Goal: Task Accomplishment & Management: Use online tool/utility

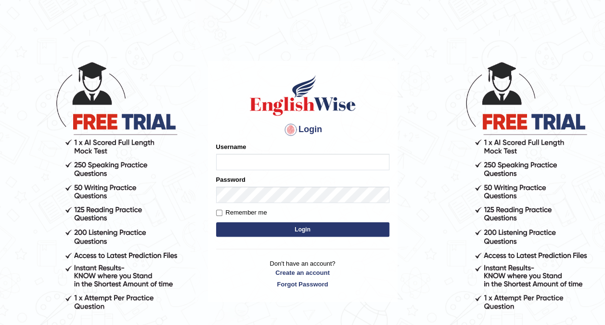
type input "Rajinder2025"
click at [243, 234] on button "Login" at bounding box center [302, 229] width 173 height 14
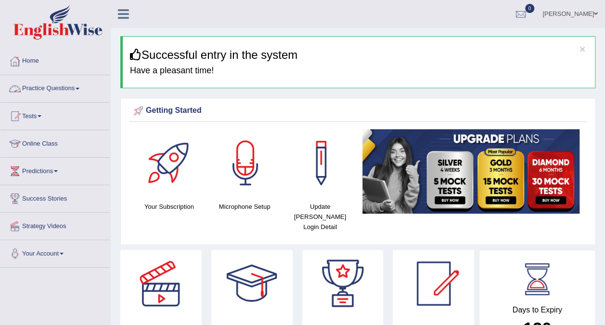
click at [72, 87] on link "Practice Questions" at bounding box center [55, 87] width 110 height 24
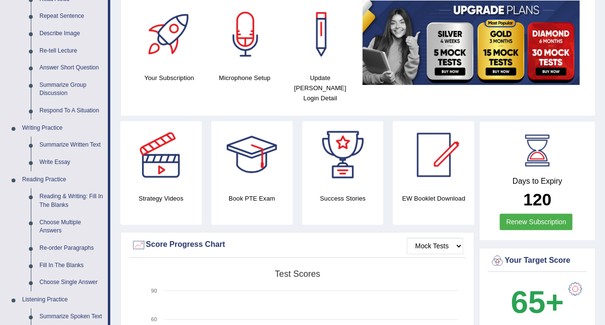
scroll to position [128, 0]
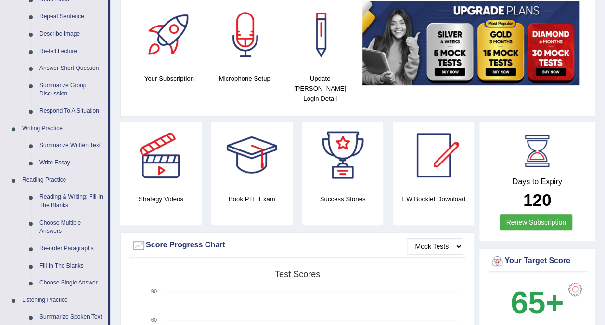
click at [317, 76] on h4 "Update Pearson Login Detail" at bounding box center [320, 88] width 66 height 30
click at [301, 67] on div at bounding box center [320, 34] width 67 height 67
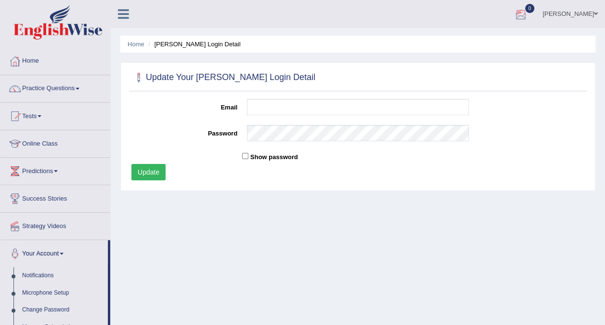
click at [528, 13] on div at bounding box center [521, 14] width 14 height 14
click at [482, 43] on strong "See All Alerts" at bounding box center [460, 41] width 43 height 8
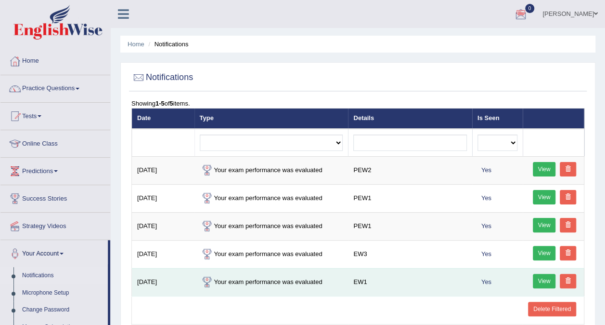
click at [361, 289] on td "EW1" at bounding box center [410, 282] width 124 height 28
click at [546, 278] on link "View" at bounding box center [544, 281] width 23 height 14
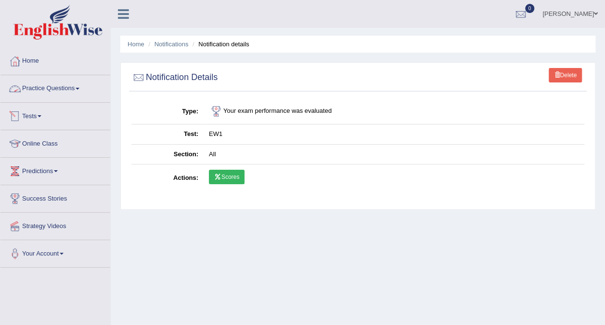
click at [65, 86] on link "Practice Questions" at bounding box center [55, 87] width 110 height 24
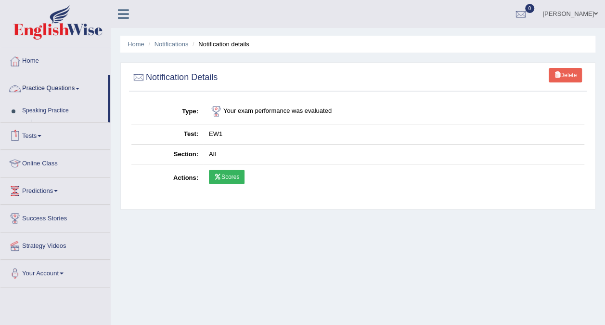
click at [65, 86] on link "Practice Questions" at bounding box center [53, 87] width 107 height 24
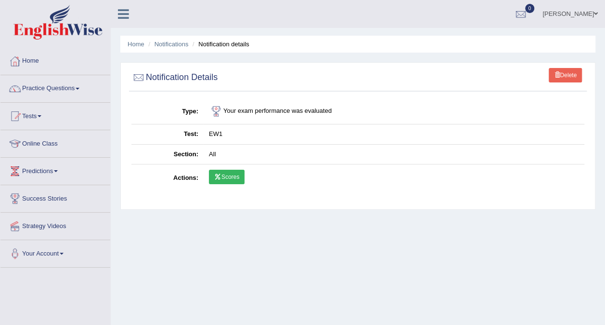
click at [65, 86] on link "Practice Questions" at bounding box center [55, 87] width 110 height 24
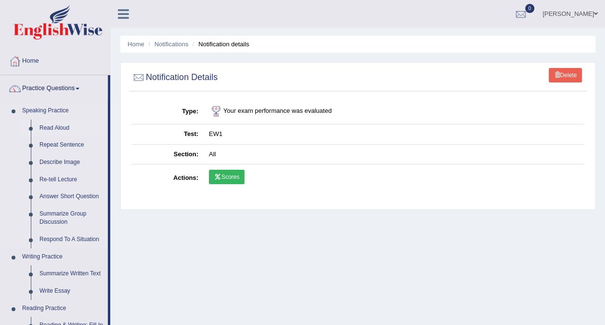
click at [54, 127] on link "Read Aloud" at bounding box center [71, 127] width 73 height 17
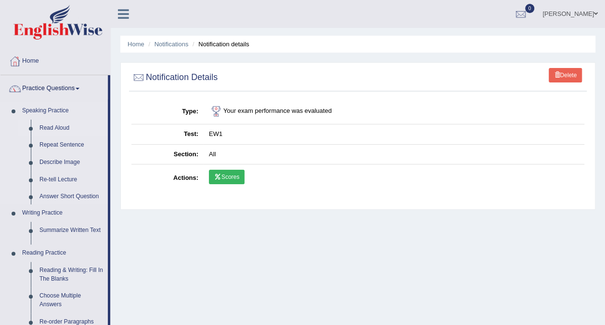
click at [54, 127] on link "Read Aloud" at bounding box center [71, 127] width 73 height 17
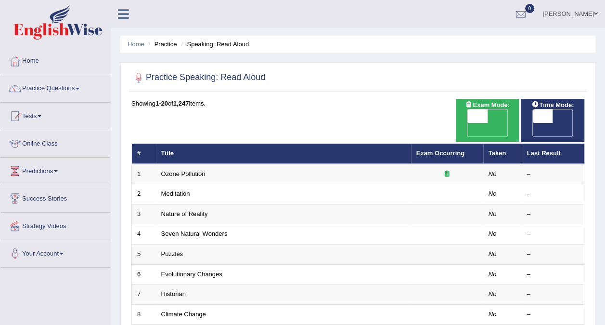
click at [32, 59] on link "Home" at bounding box center [55, 60] width 110 height 24
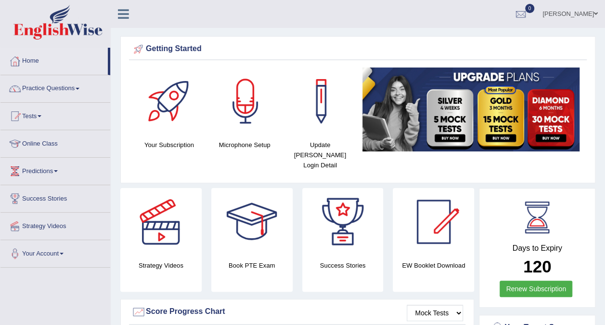
click at [32, 59] on link "Home" at bounding box center [53, 60] width 107 height 24
drag, startPoint x: 0, startPoint y: 0, endPoint x: 32, endPoint y: 59, distance: 67.2
click at [32, 59] on link "Home" at bounding box center [53, 60] width 107 height 24
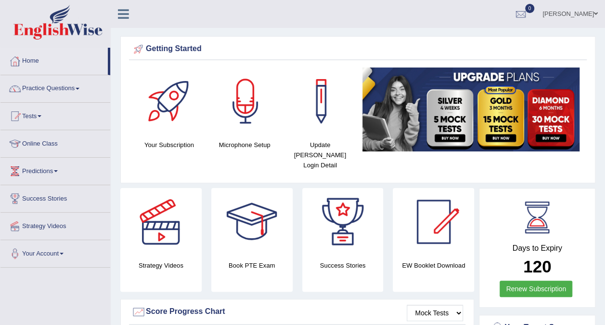
drag, startPoint x: 602, startPoint y: 321, endPoint x: 606, endPoint y: 315, distance: 6.5
click at [605, 315] on html "Toggle navigation Home Practice Questions Speaking Practice Read Aloud Repeat S…" at bounding box center [302, 162] width 605 height 325
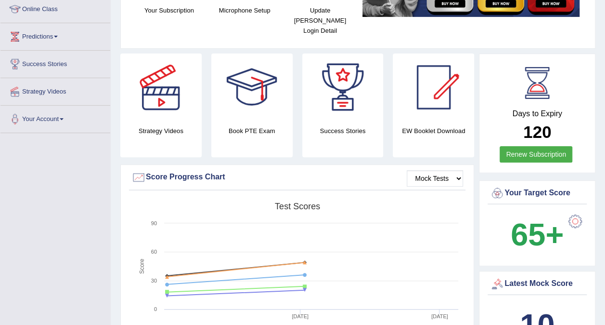
scroll to position [135, 0]
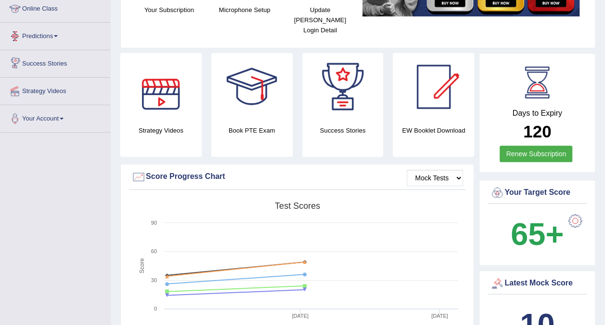
click at [51, 8] on link "Online Class" at bounding box center [55, 7] width 110 height 24
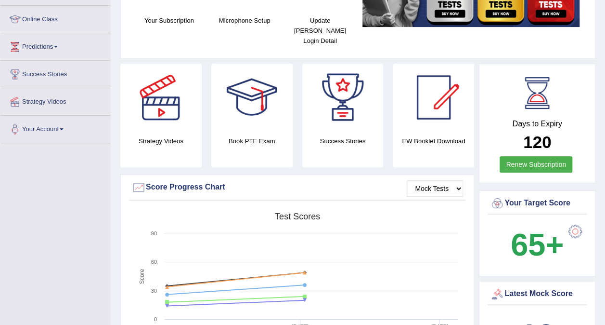
scroll to position [135, 0]
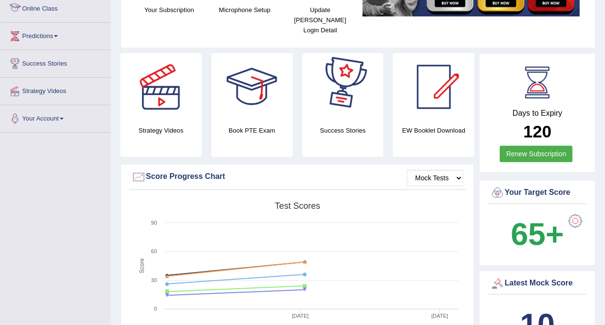
click at [43, 12] on link "Online Class" at bounding box center [55, 7] width 110 height 24
click at [43, 12] on link "Online Class" at bounding box center [53, 7] width 107 height 24
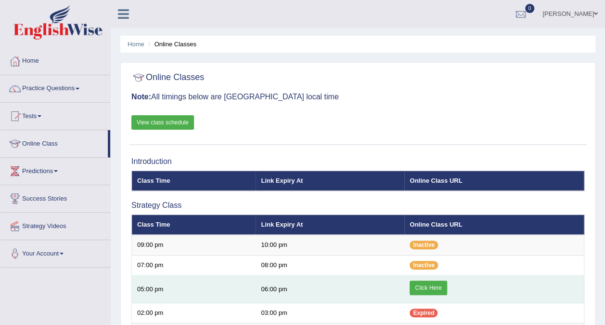
click at [420, 287] on link "Click Here" at bounding box center [428, 287] width 37 height 14
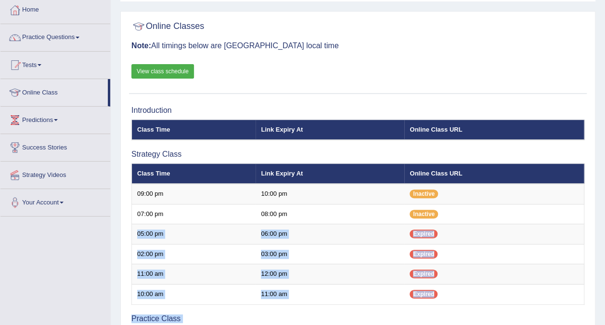
click at [605, 274] on html "Toggle navigation Home Practice Questions Speaking Practice Read Aloud Repeat S…" at bounding box center [302, 111] width 605 height 325
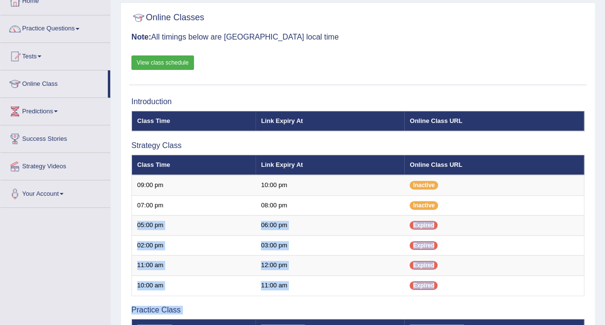
scroll to position [79, 0]
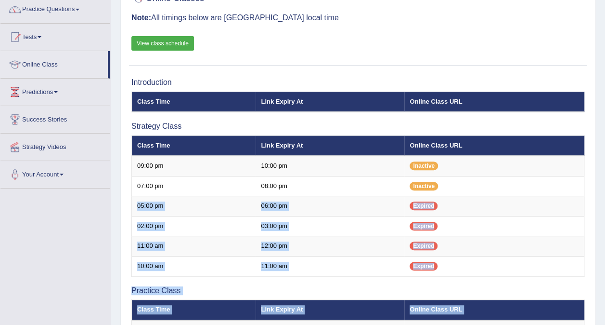
click at [184, 40] on link "View class schedule" at bounding box center [162, 43] width 63 height 14
